Goal: Information Seeking & Learning: Learn about a topic

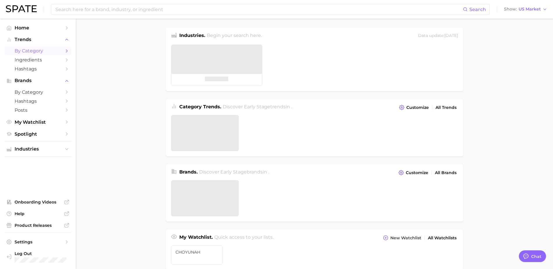
click at [43, 53] on span "by Category" at bounding box center [38, 51] width 47 height 6
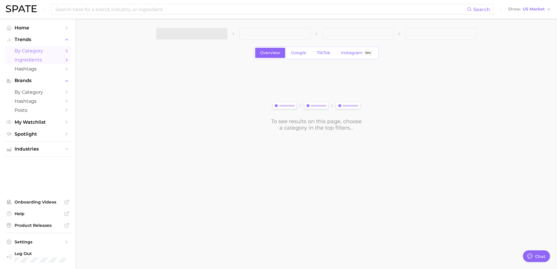
click at [47, 57] on link "Ingredients" at bounding box center [38, 59] width 66 height 9
click at [212, 39] on button "1. Choose Category" at bounding box center [191, 34] width 71 height 12
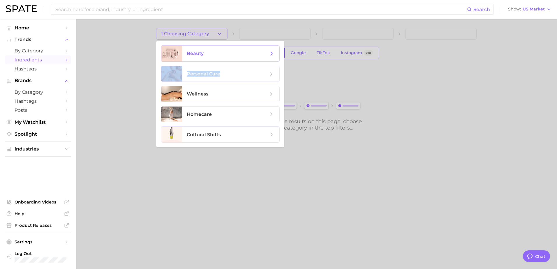
click at [220, 61] on ul "beauty personal care wellness homecare cultural shifts" at bounding box center [220, 94] width 128 height 107
drag, startPoint x: 220, startPoint y: 61, endPoint x: 220, endPoint y: 54, distance: 7.0
click at [220, 54] on span "beauty" at bounding box center [228, 53] width 82 height 6
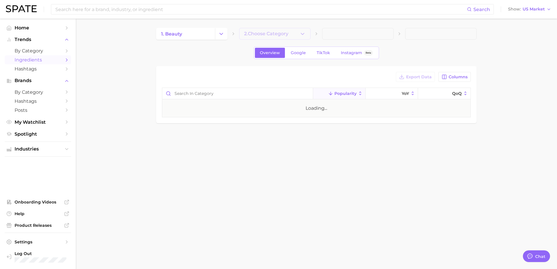
type textarea "x"
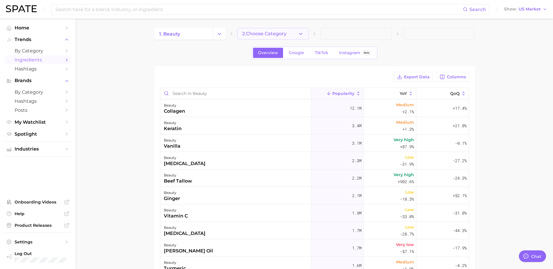
click at [278, 32] on span "2. Choose Category" at bounding box center [264, 33] width 44 height 5
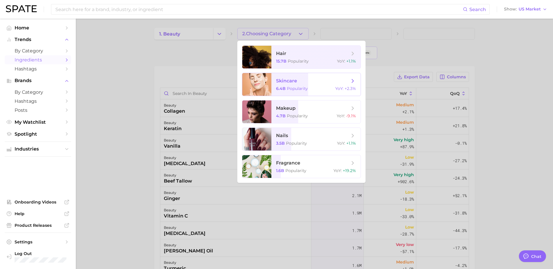
click at [301, 84] on span "skincare 6.4b Popularity YoY : +2.3%" at bounding box center [315, 84] width 89 height 23
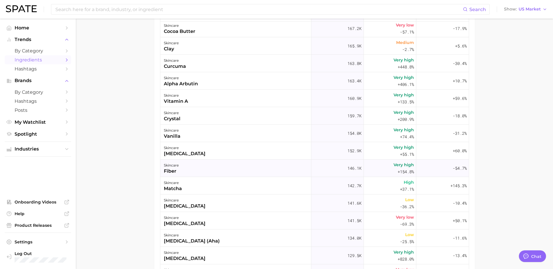
scroll to position [932, 0]
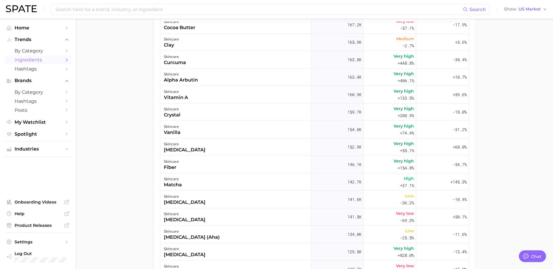
click at [522, 74] on main "1. beauty 2. skincare 3. Subcategory Overview Google TikTok Instagram Beta Expo…" at bounding box center [314, 127] width 477 height 373
click at [128, 75] on main "1. beauty 2. skincare 3. Subcategory Overview Google TikTok Instagram Beta Expo…" at bounding box center [314, 127] width 477 height 373
